Goal: Information Seeking & Learning: Find specific page/section

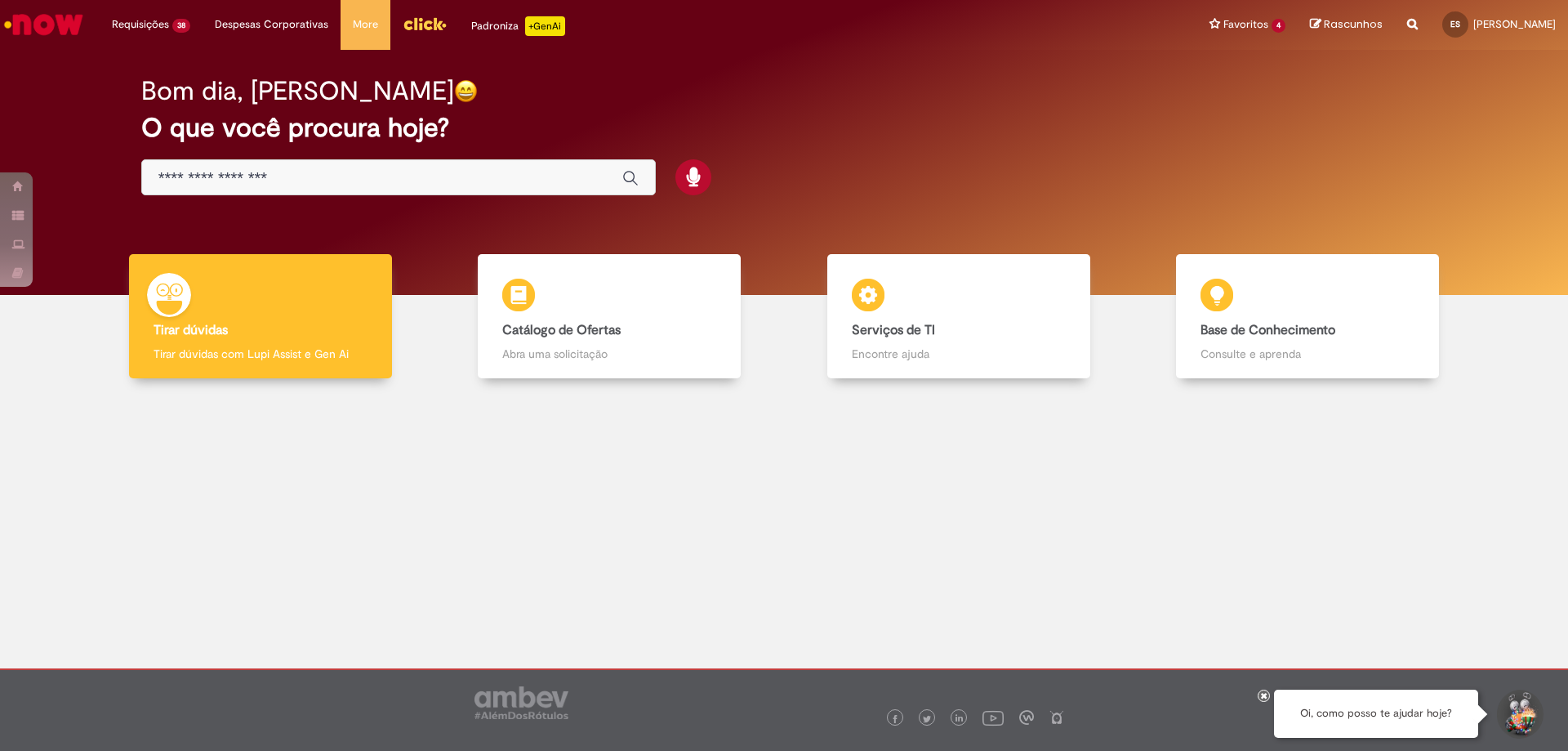
click at [336, 181] on input "Basta digitar aqui" at bounding box center [382, 178] width 448 height 19
click at [423, 25] on img "Menu Cabeçalho" at bounding box center [425, 23] width 44 height 25
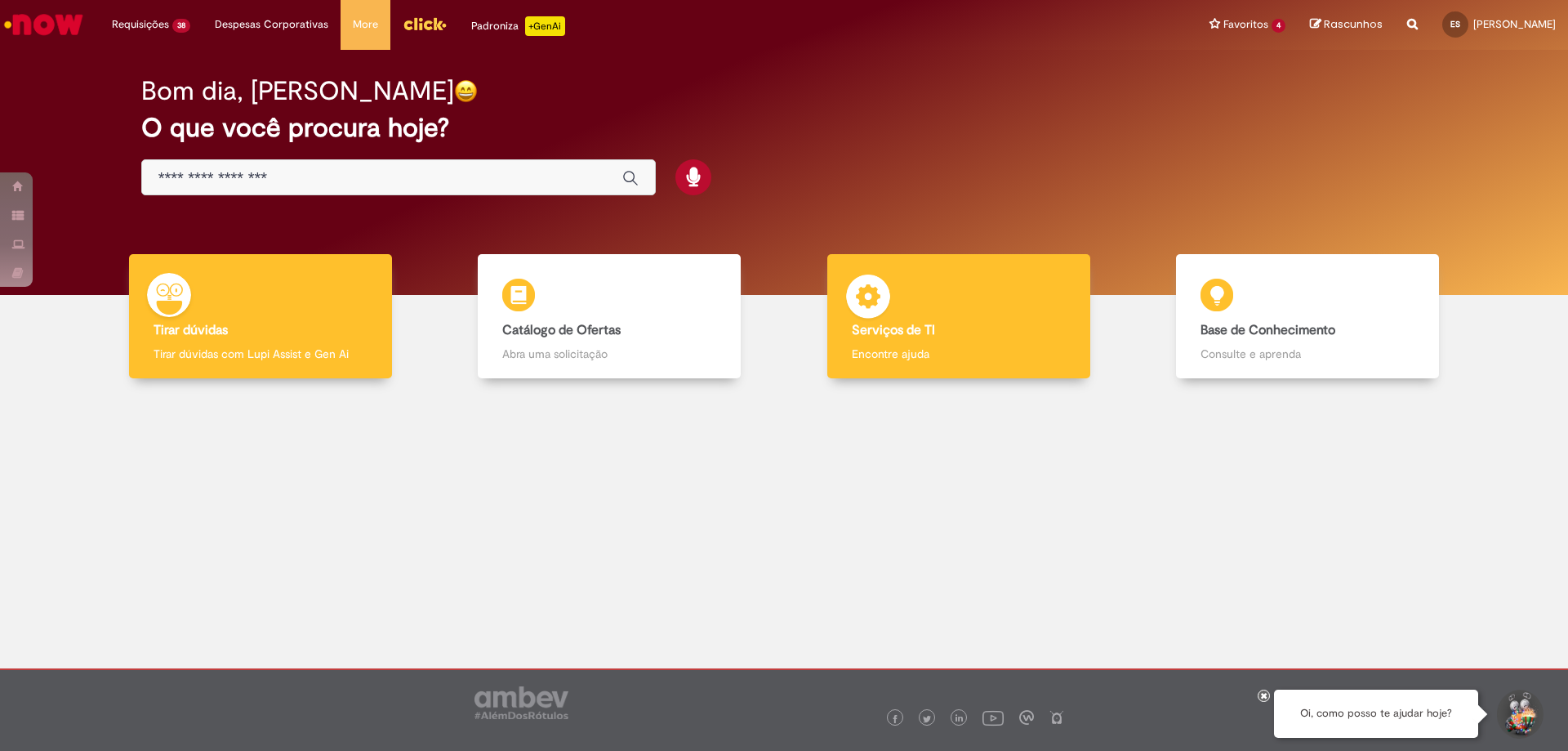
click at [864, 360] on p "Encontre ajuda" at bounding box center [959, 353] width 214 height 16
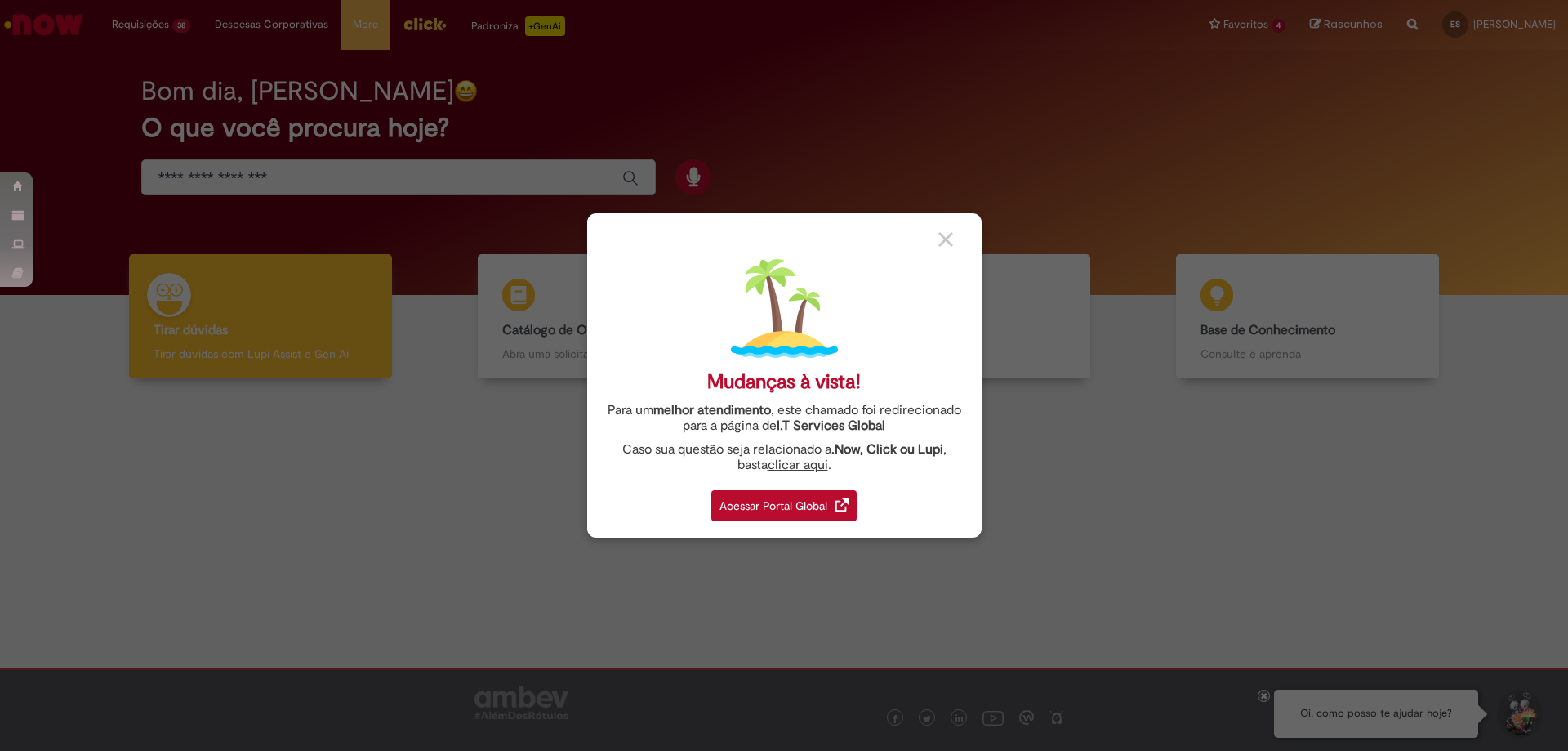
click at [776, 503] on div "Acessar Portal Global" at bounding box center [783, 505] width 145 height 31
